Goal: Browse casually

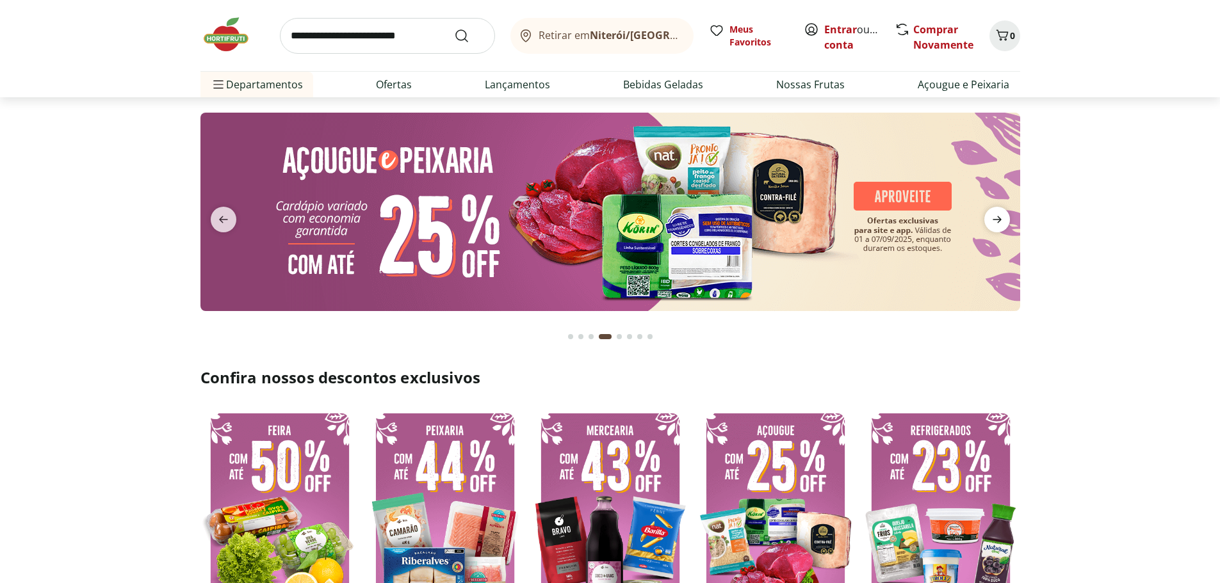
click at [912, 224] on icon "next" at bounding box center [996, 219] width 15 height 15
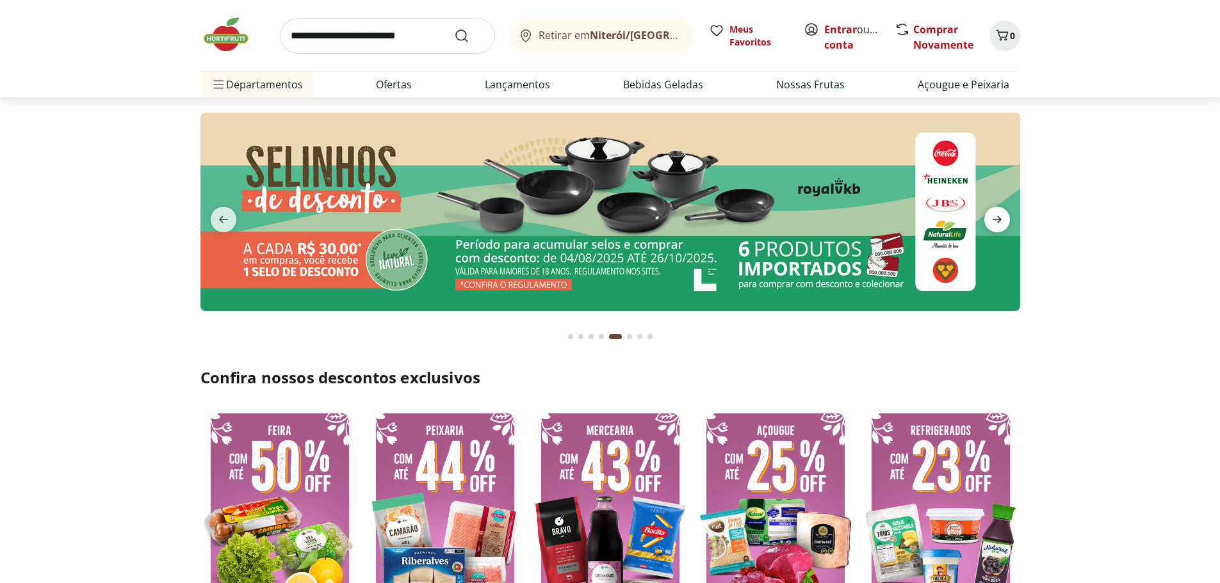
click at [912, 224] on icon "next" at bounding box center [996, 219] width 15 height 15
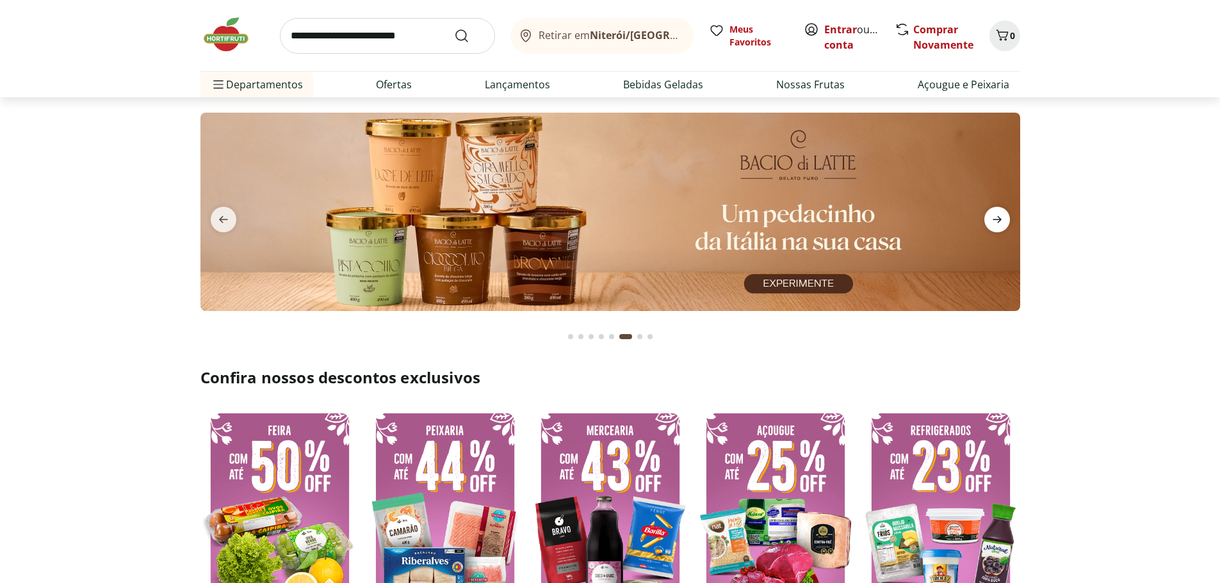
click at [912, 224] on icon "next" at bounding box center [996, 219] width 15 height 15
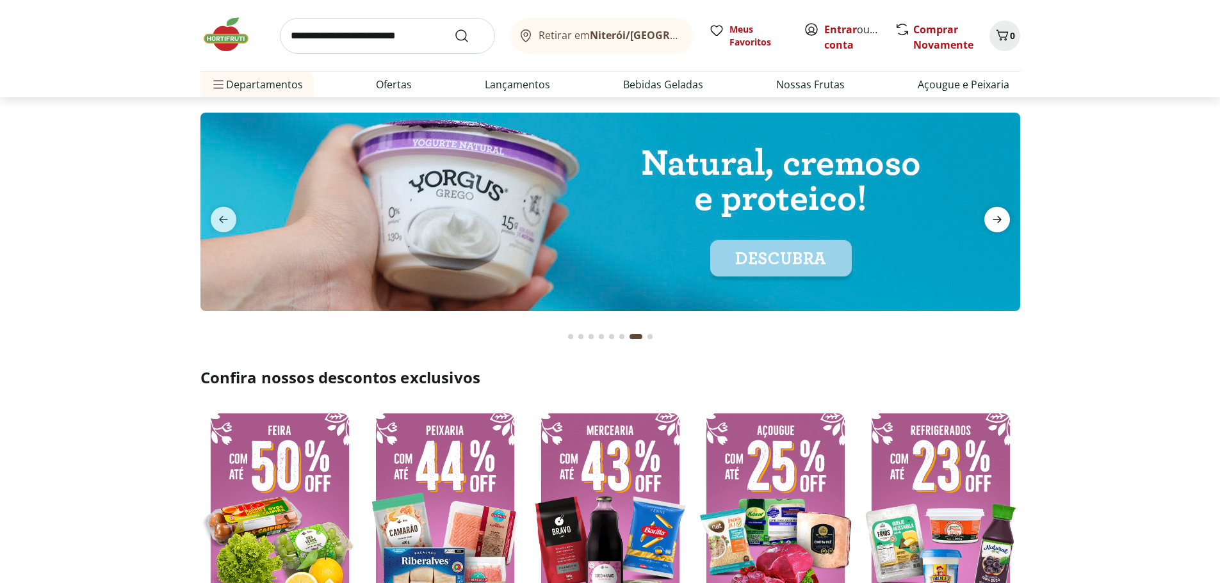
click at [912, 224] on icon "next" at bounding box center [996, 219] width 15 height 15
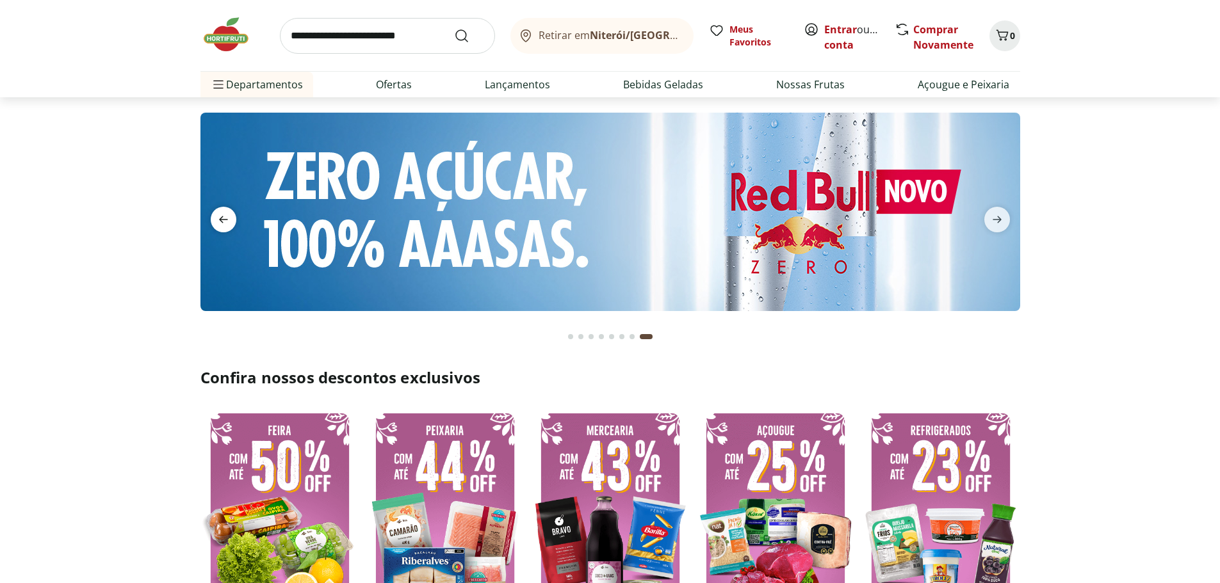
click at [227, 218] on icon "previous" at bounding box center [223, 219] width 15 height 15
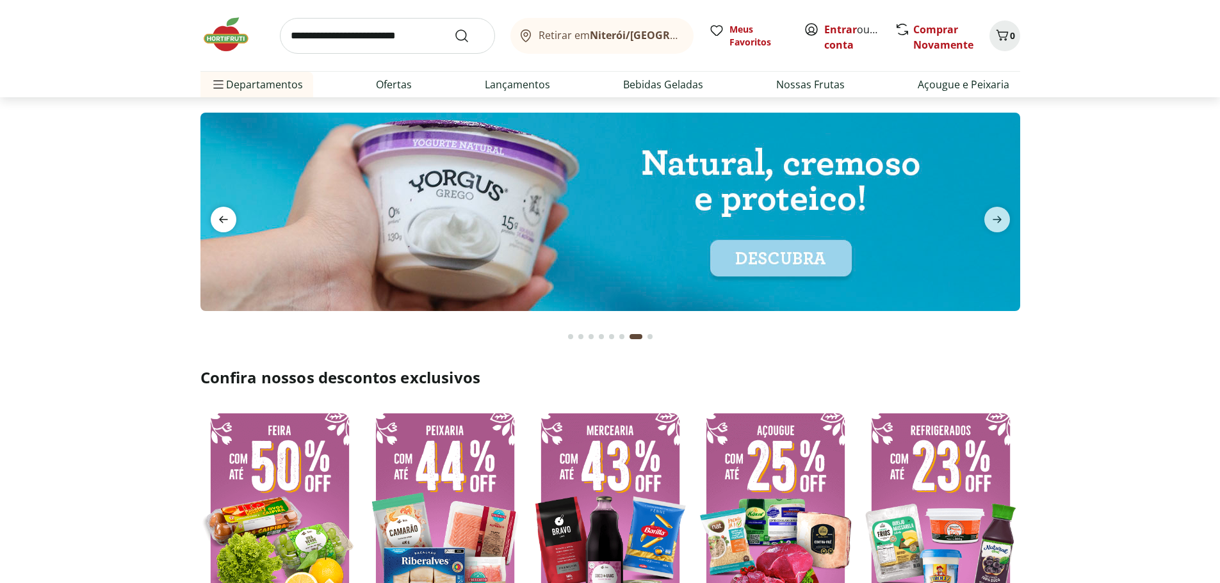
click at [227, 218] on icon "previous" at bounding box center [223, 219] width 15 height 15
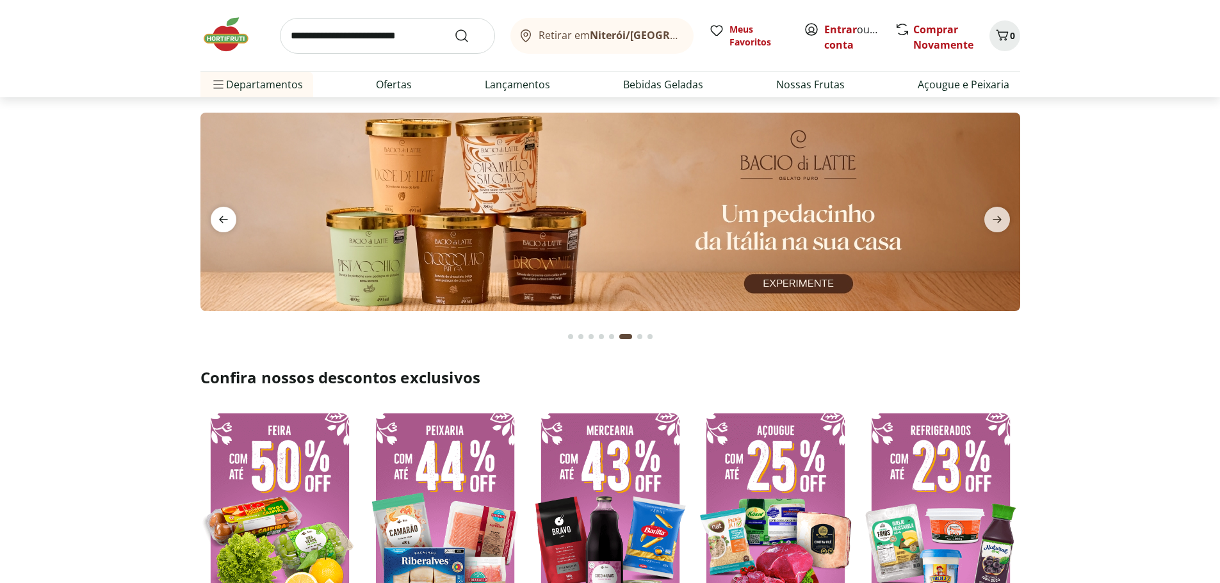
click at [227, 218] on icon "previous" at bounding box center [223, 219] width 15 height 15
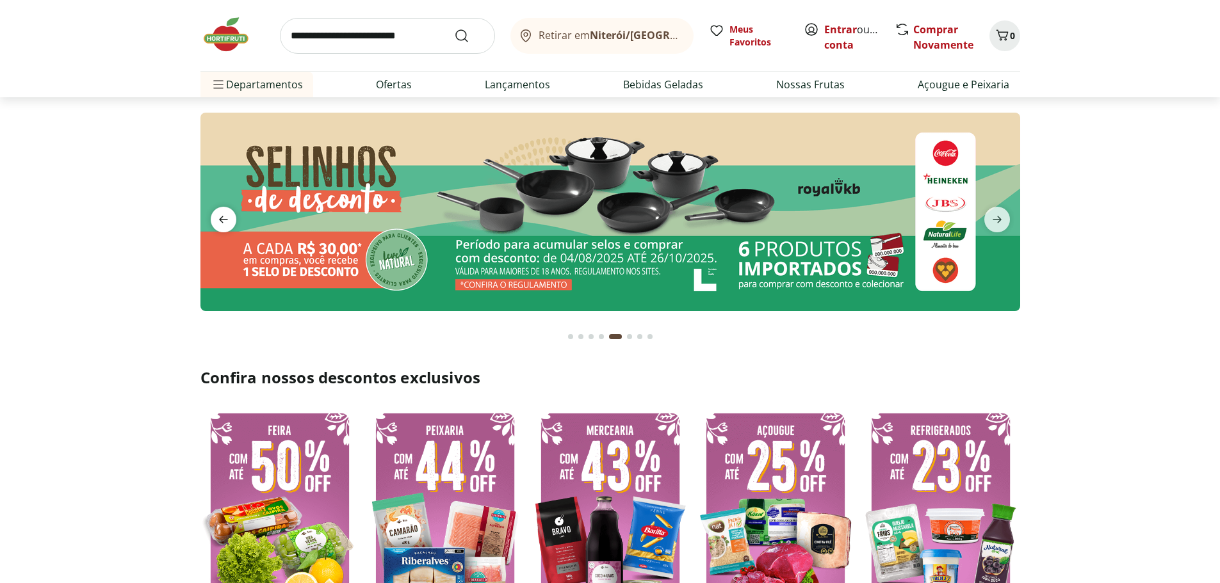
click at [227, 218] on icon "previous" at bounding box center [223, 219] width 15 height 15
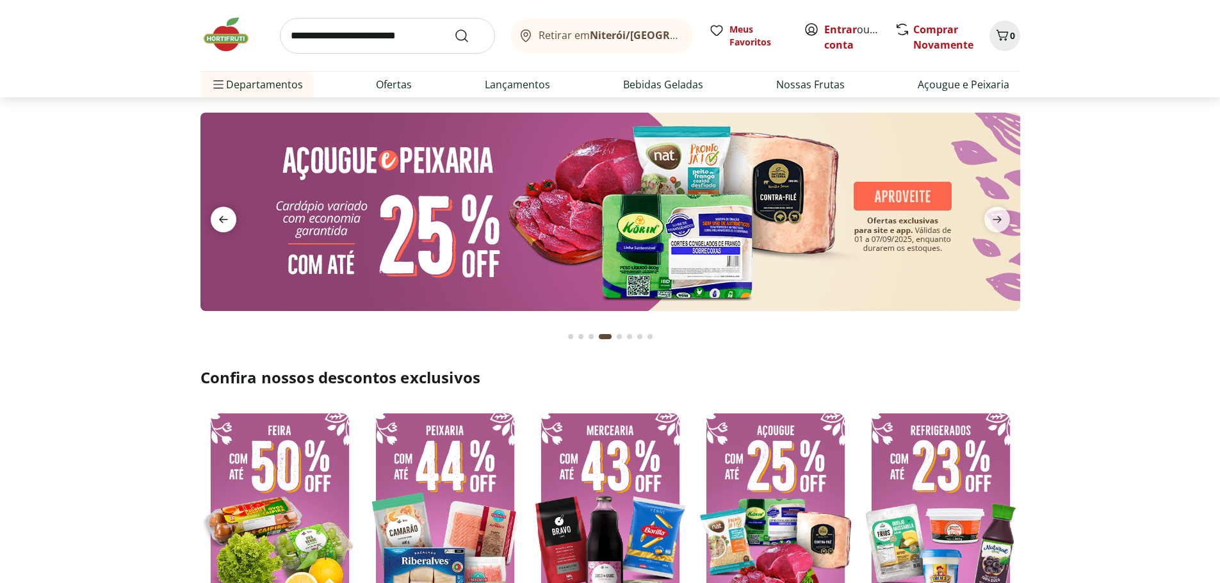
click at [227, 218] on icon "previous" at bounding box center [223, 219] width 15 height 15
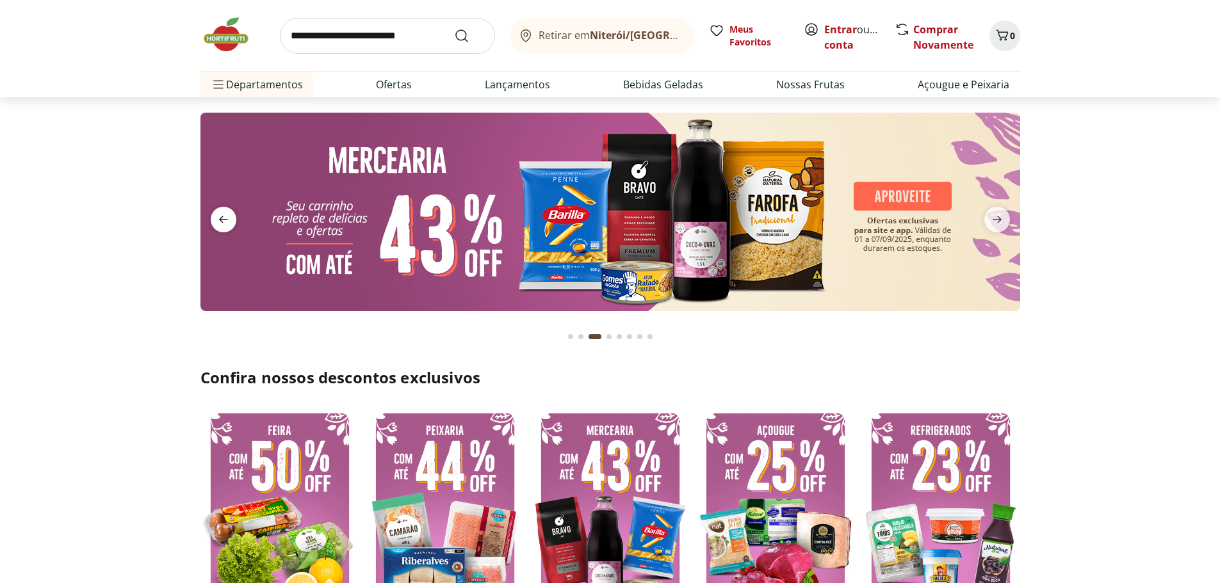
click at [227, 218] on icon "previous" at bounding box center [223, 219] width 15 height 15
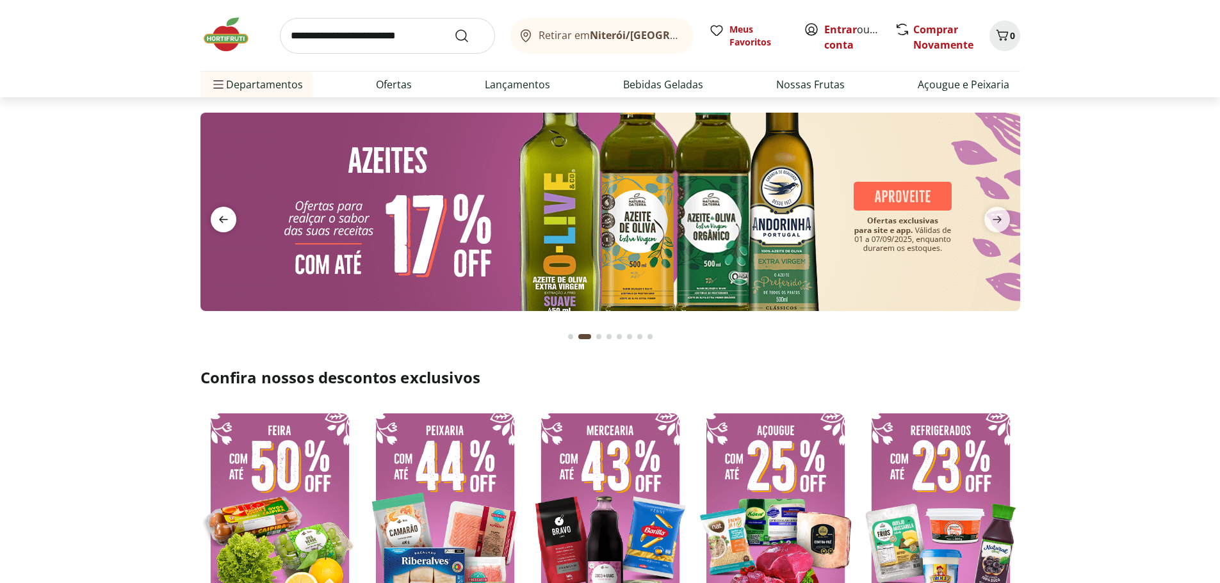
click at [227, 218] on icon "previous" at bounding box center [223, 219] width 15 height 15
